Goal: Task Accomplishment & Management: Manage account settings

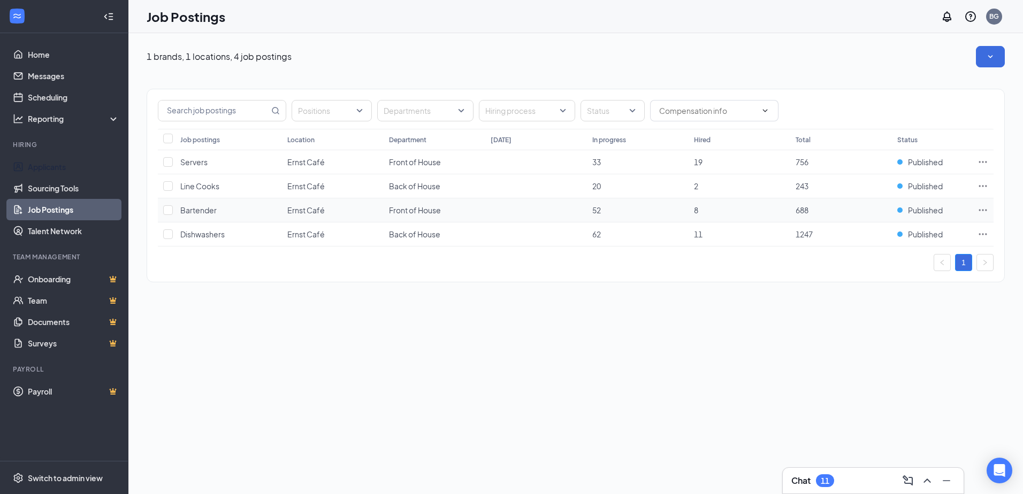
drag, startPoint x: 44, startPoint y: 167, endPoint x: 165, endPoint y: 204, distance: 126.4
click at [44, 167] on link "Applicants" at bounding box center [73, 166] width 91 height 21
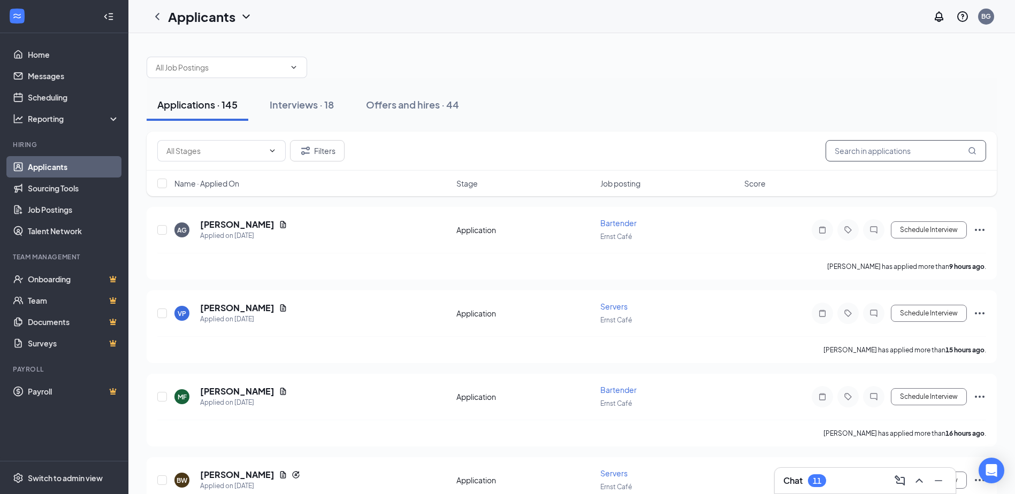
click at [864, 156] on input "text" at bounding box center [905, 150] width 160 height 21
type input "tomm"
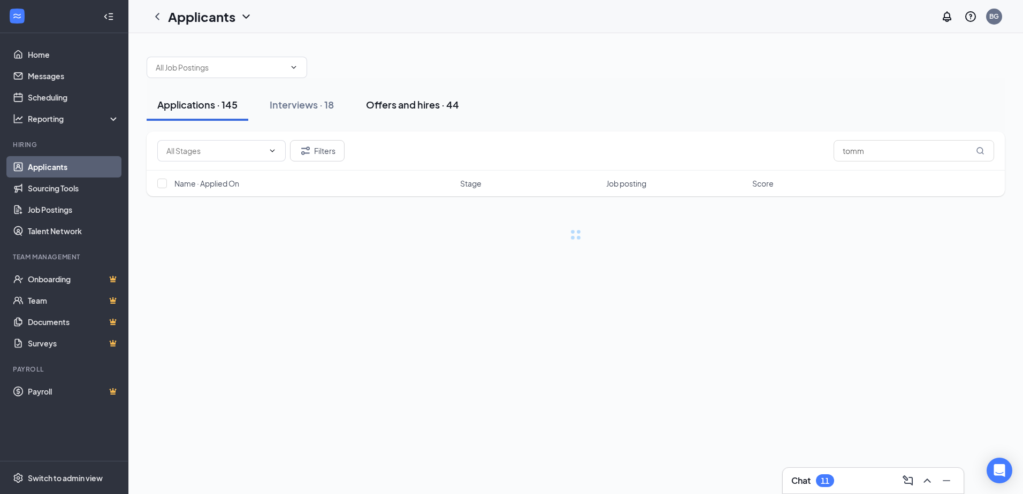
click at [449, 101] on div "Offers and hires · 44" at bounding box center [412, 104] width 93 height 13
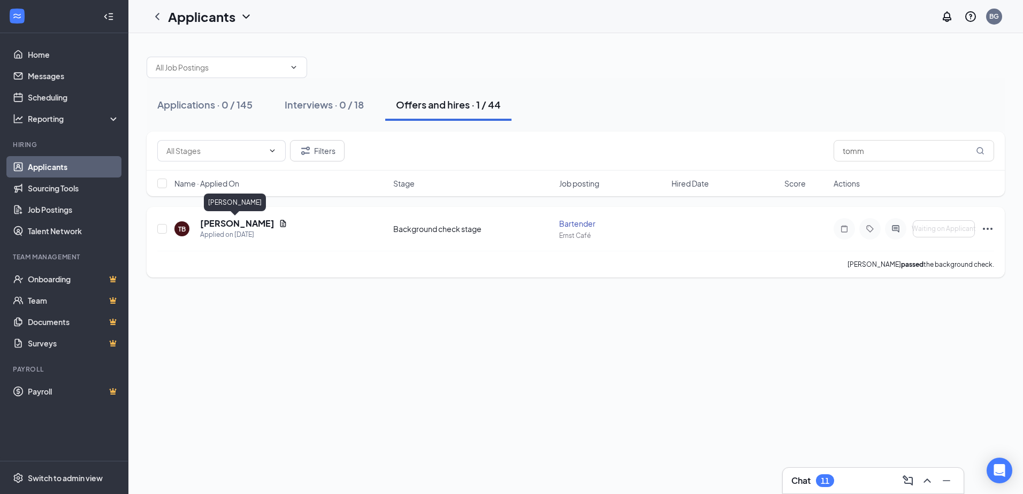
click at [239, 225] on h5 "[PERSON_NAME]" at bounding box center [237, 224] width 74 height 12
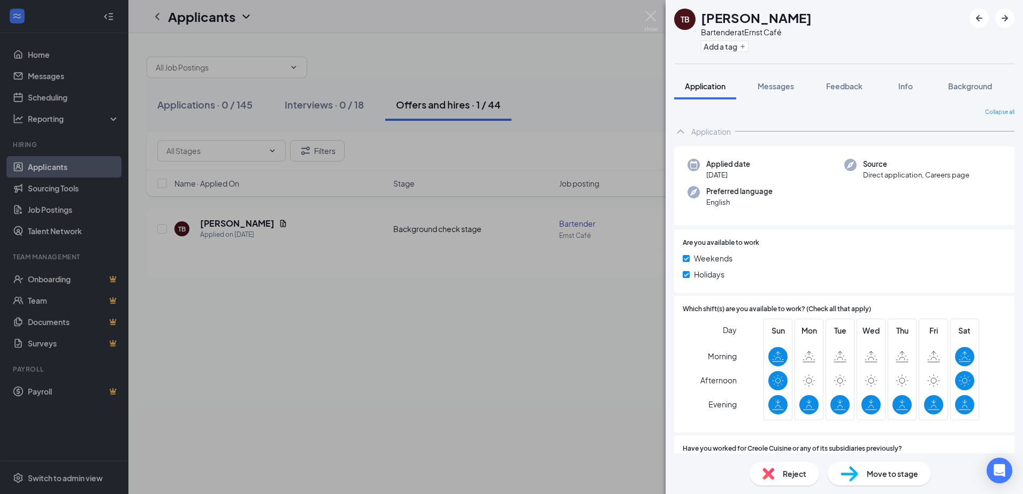
drag, startPoint x: 531, startPoint y: 359, endPoint x: 685, endPoint y: 284, distance: 171.3
click at [532, 358] on div "TB [PERSON_NAME] Bartender at Ernst Café Add a tag Application Messages Feedbac…" at bounding box center [511, 247] width 1023 height 494
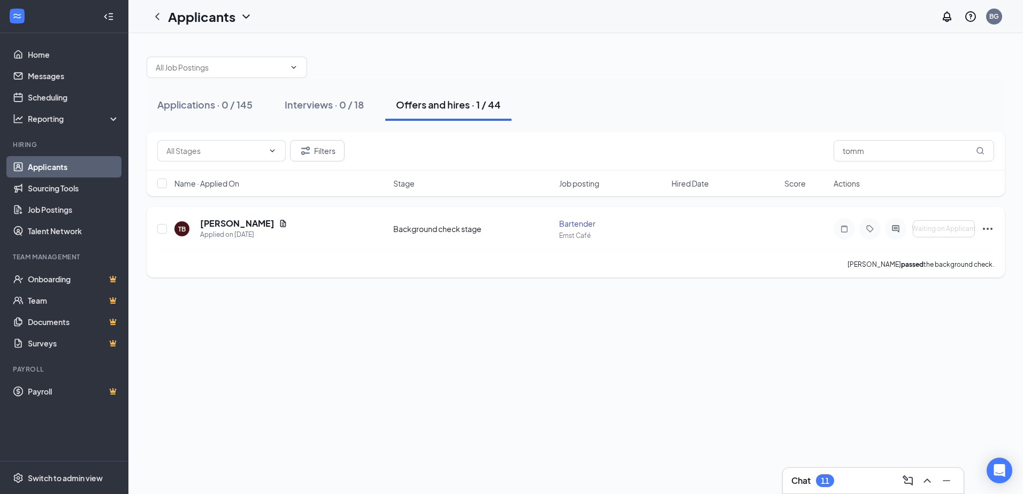
click at [985, 231] on icon "Ellipses" at bounding box center [987, 229] width 13 height 13
click at [911, 51] on p "[PERSON_NAME] as hired" at bounding box center [939, 47] width 92 height 11
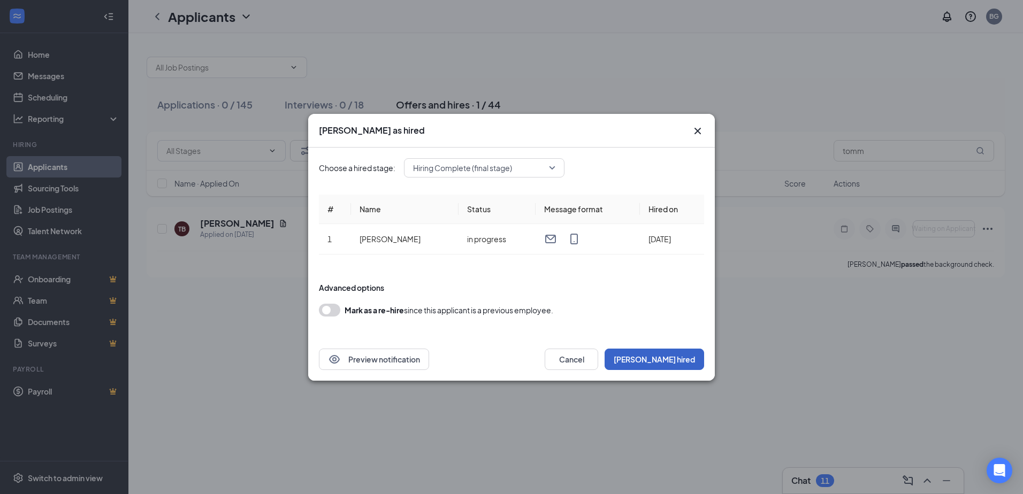
drag, startPoint x: 689, startPoint y: 352, endPoint x: 689, endPoint y: 341, distance: 10.7
click at [689, 351] on button "[PERSON_NAME] hired" at bounding box center [653, 359] width 99 height 21
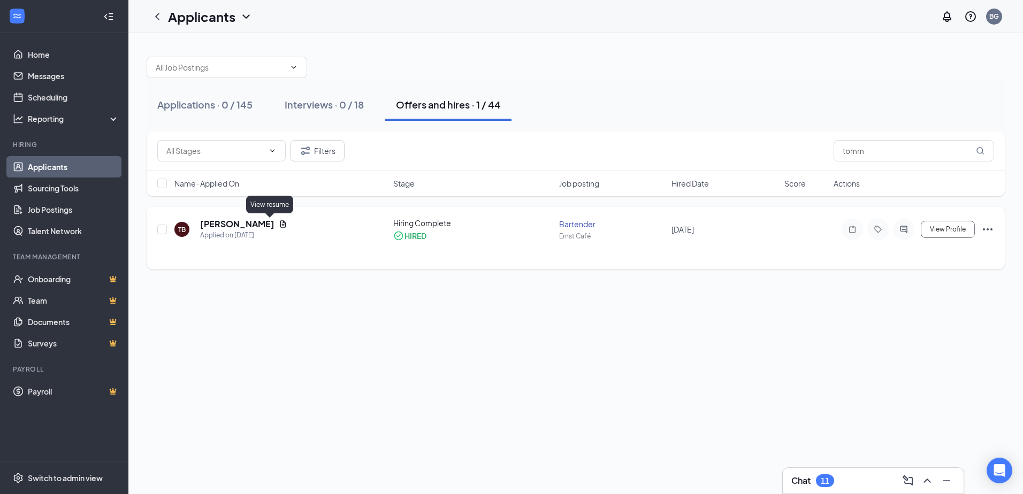
click at [279, 225] on icon "Document" at bounding box center [283, 224] width 9 height 9
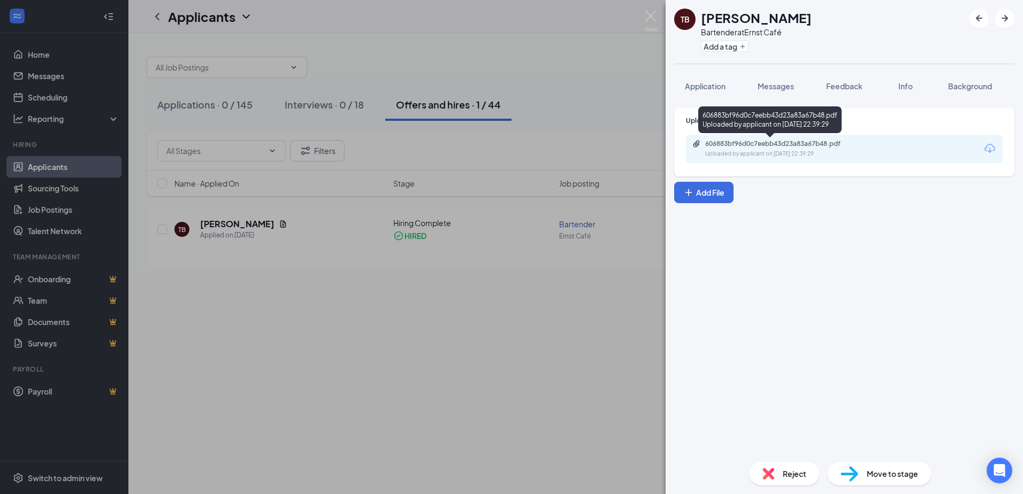
click at [824, 147] on div "606883bf96d0c7eebb43d23a83a67b48.pdf" at bounding box center [780, 144] width 150 height 9
